Goal: Contribute content: Add original content to the website for others to see

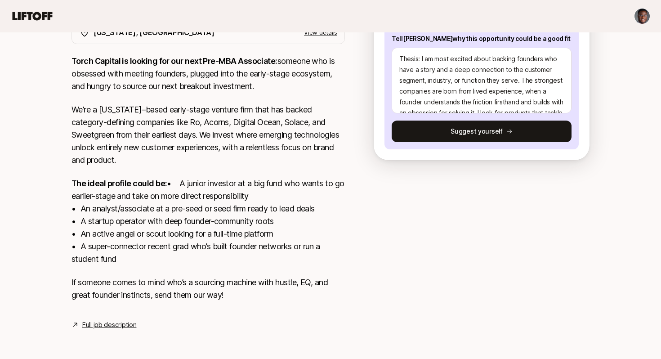
scroll to position [97, 0]
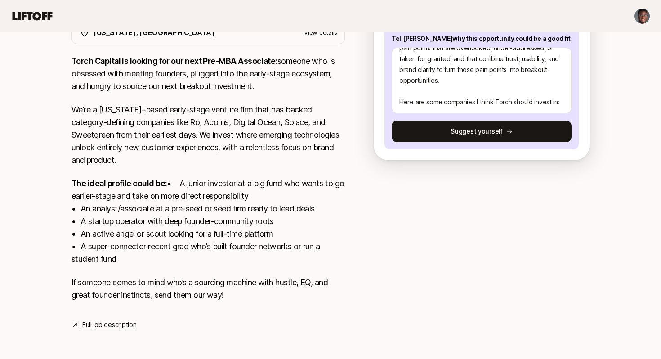
type textarea "Thesis: I am most excited about backing founders who have a story and a deep co…"
type textarea "x"
type textarea "Thesis: I am most excited about backing founders who have a story and a deep co…"
type textarea "x"
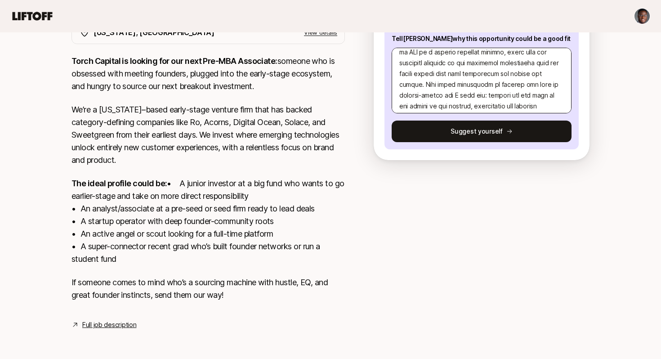
scroll to position [216, 0]
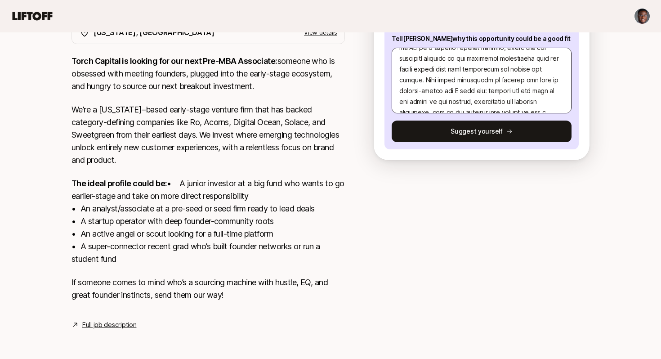
drag, startPoint x: 564, startPoint y: 91, endPoint x: 396, endPoint y: 62, distance: 170.2
click at [396, 62] on textarea at bounding box center [482, 81] width 180 height 66
drag, startPoint x: 398, startPoint y: 57, endPoint x: 565, endPoint y: 90, distance: 170.1
click at [565, 90] on textarea at bounding box center [482, 81] width 180 height 66
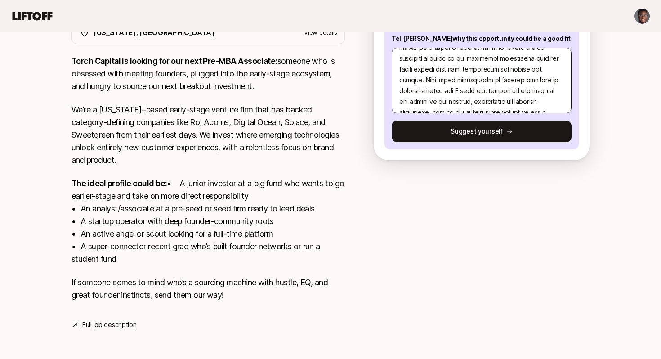
type textarea "Thesis: I am most excited about backing founders who have a story and a deep co…"
type textarea "x"
type textarea "Thesis: I am most excited about backing founders who have a story and a deep co…"
type textarea "x"
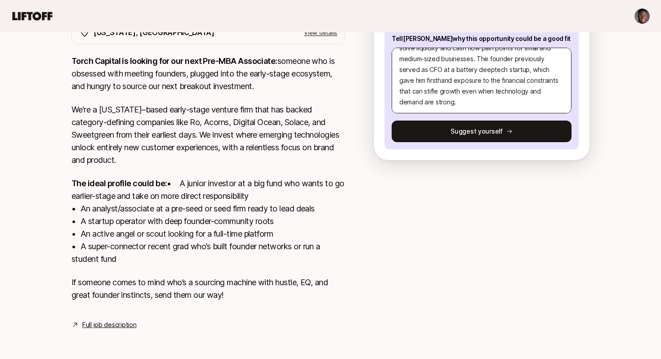
type textarea "Thesis: I am most excited about backing founders who have a story and a deep co…"
type textarea "x"
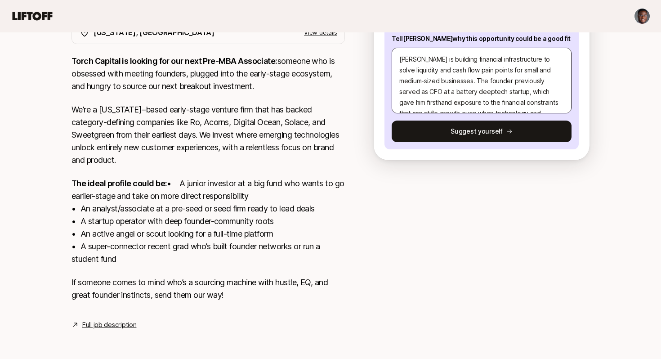
scroll to position [136, 0]
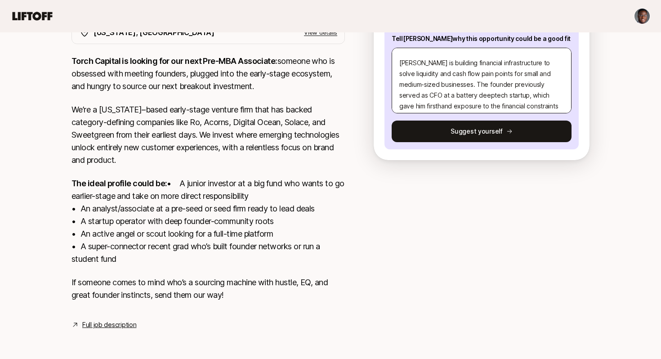
click at [399, 55] on textarea "Thesis: I am most excited about backing founders who have a story and a deep co…" at bounding box center [482, 81] width 180 height 66
click at [402, 59] on textarea "Thesis: I am most excited about backing founders who have a story and a deep co…" at bounding box center [482, 81] width 180 height 66
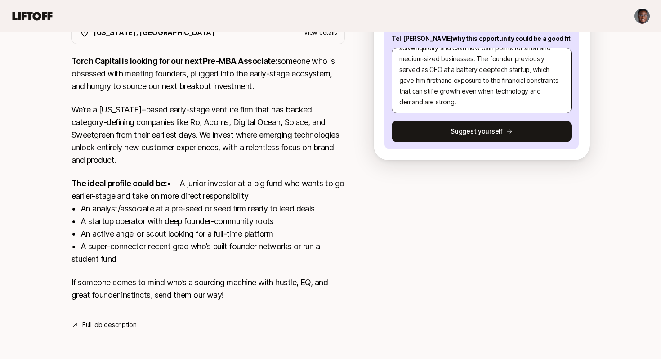
scroll to position [205, 0]
click at [408, 75] on textarea "Thesis: I am most excited about backing founders who have a story and a deep co…" at bounding box center [482, 81] width 180 height 66
paste textarea "GamePlan Skincare GamePlan is a performance skincare brand designed for athlete…"
type textarea "Thesis: I am most excited about backing founders who have a story and a deep co…"
type textarea "x"
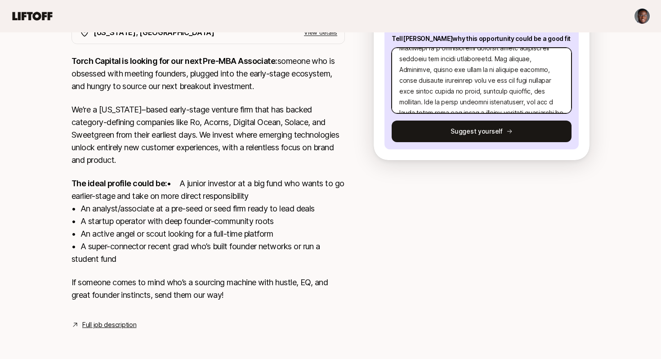
type textarea "Thesis: I am most excited about backing founders who have a story and a deep co…"
type textarea "x"
type textarea "Thesis: I am most excited about backing founders who have a story and a deep co…"
type textarea "x"
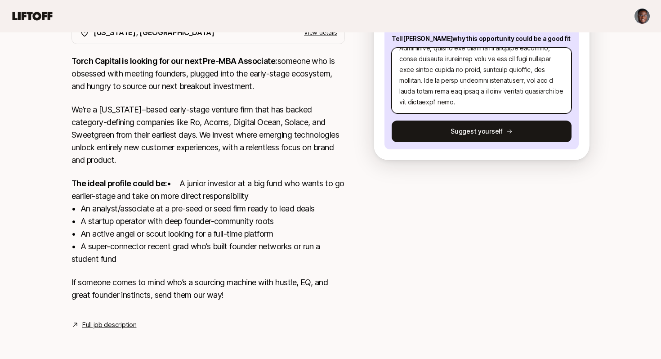
paste textarea "[GEOGRAPHIC_DATA] Lien Library is digitizing property lien records, a process t…"
type textarea "Thesis: I am most excited about backing founders who have a story and a deep co…"
type textarea "x"
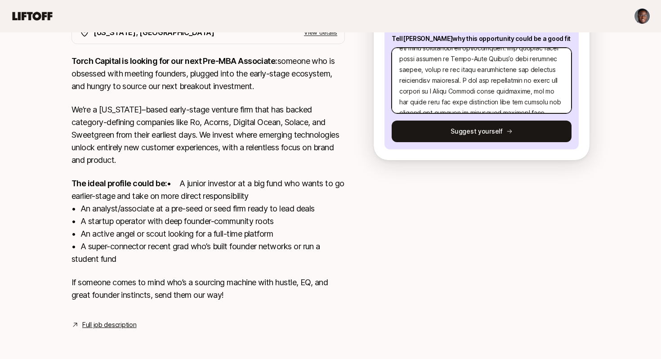
type textarea "Thesis: I am most excited about backing founders who have a story and a deep co…"
type textarea "x"
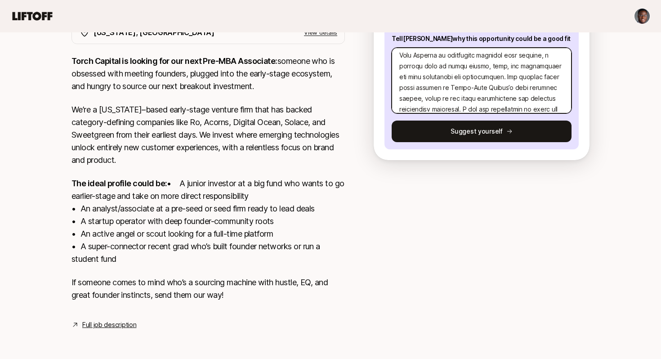
scroll to position [443, 0]
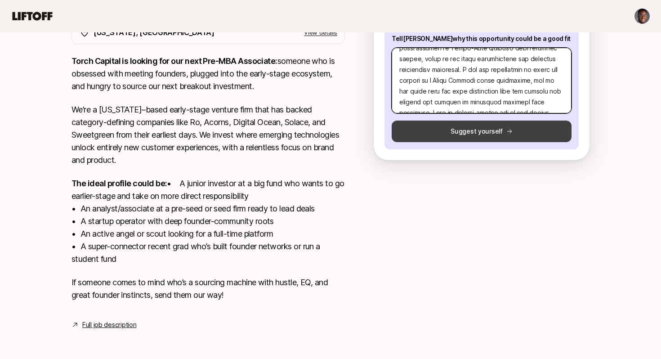
type textarea "Thesis: I am most excited about backing founders who have a story and a deep co…"
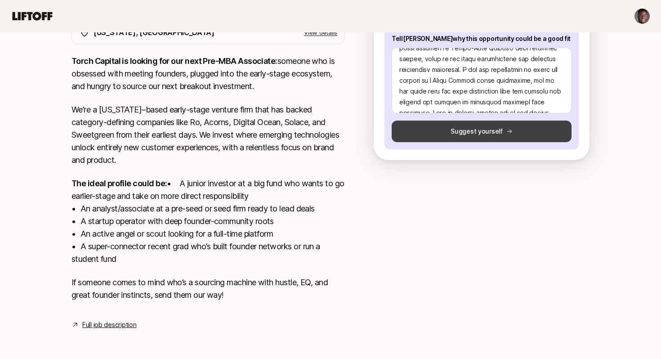
click at [440, 121] on button "Suggest yourself" at bounding box center [482, 132] width 180 height 22
type textarea "x"
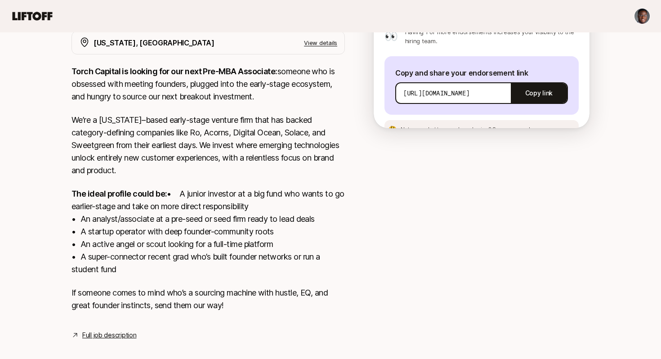
scroll to position [199, 0]
